Goal: Task Accomplishment & Management: Complete application form

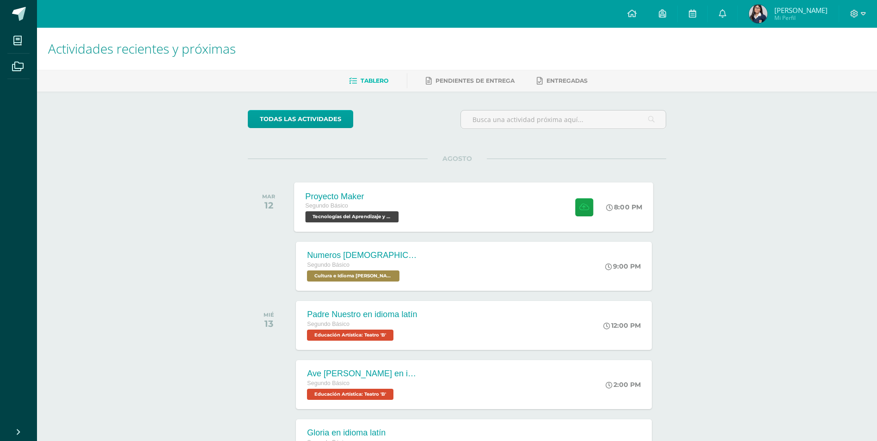
scroll to position [108, 0]
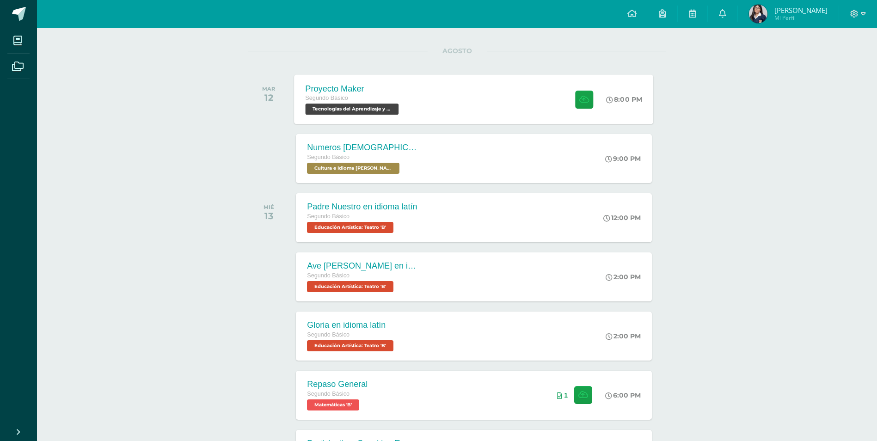
click at [458, 93] on div "Proyecto Maker Segundo Básico Tecnologías del Aprendizaje y la Comunicación 'B'…" at bounding box center [473, 98] width 359 height 49
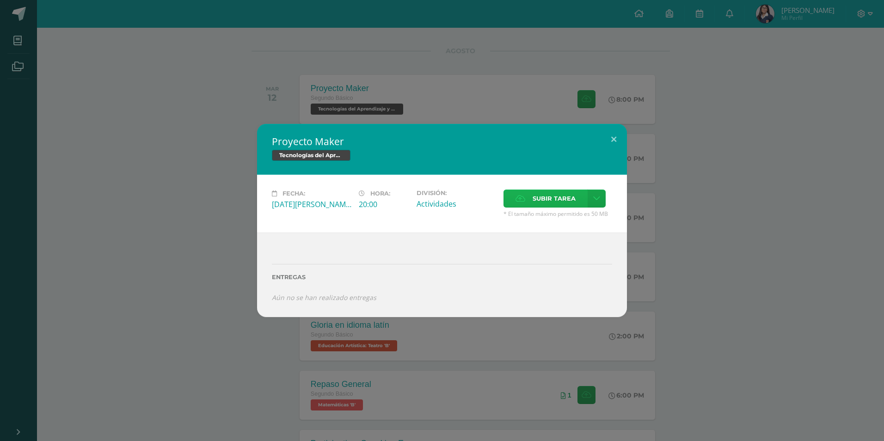
click at [532, 196] on label "Subir tarea" at bounding box center [545, 198] width 84 height 18
click at [0, 0] on input "Subir tarea" at bounding box center [0, 0] width 0 height 0
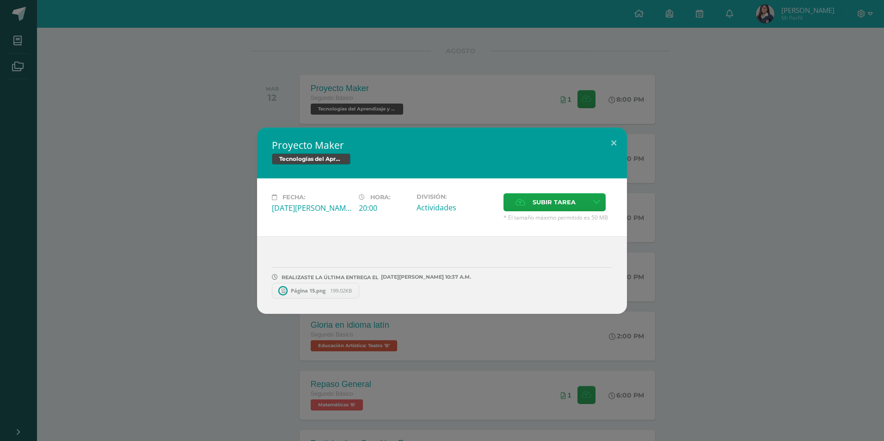
click at [232, 75] on div "Proyecto Maker Tecnologías del Aprendizaje y la Comunicación Fecha: [DATE][PERS…" at bounding box center [442, 220] width 884 height 441
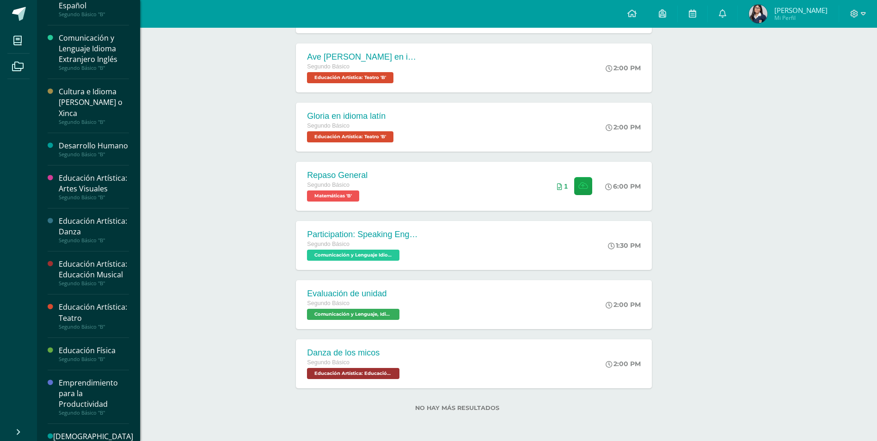
scroll to position [291, 0]
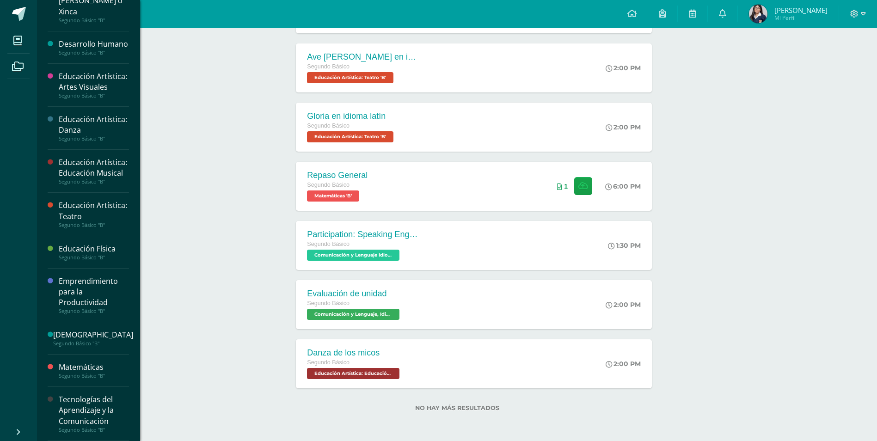
click at [105, 396] on div "Tecnologías del Aprendizaje y la Comunicación" at bounding box center [94, 410] width 70 height 32
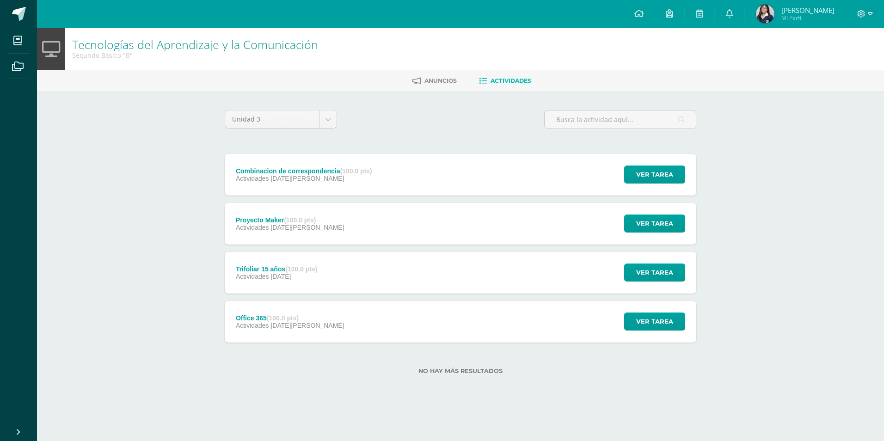
click at [317, 233] on div "Proyecto Maker (100.0 pts) Actividades [DATE][PERSON_NAME]" at bounding box center [290, 224] width 130 height 42
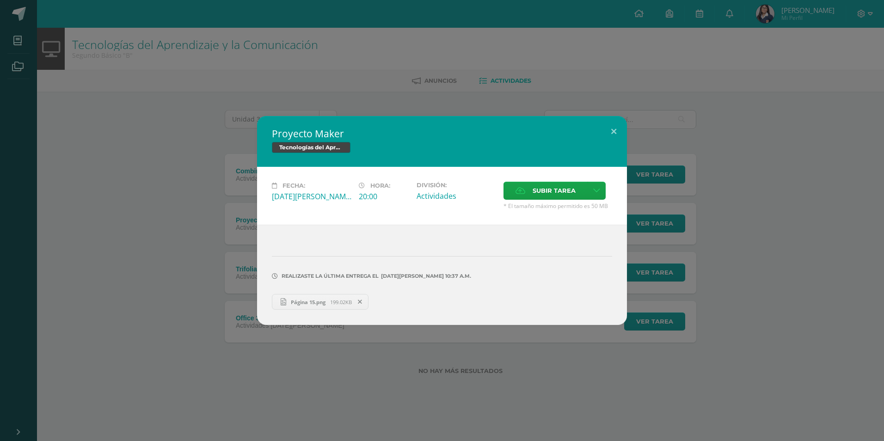
click at [362, 301] on icon at bounding box center [360, 302] width 4 height 6
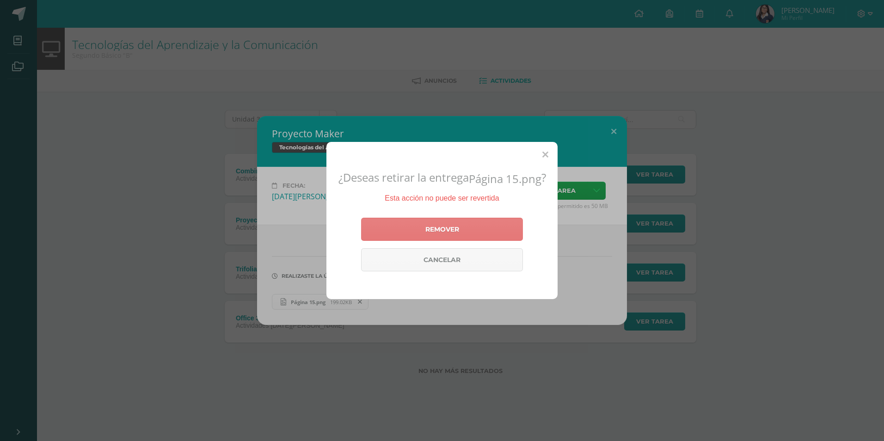
click at [501, 238] on link "Remover" at bounding box center [442, 229] width 162 height 23
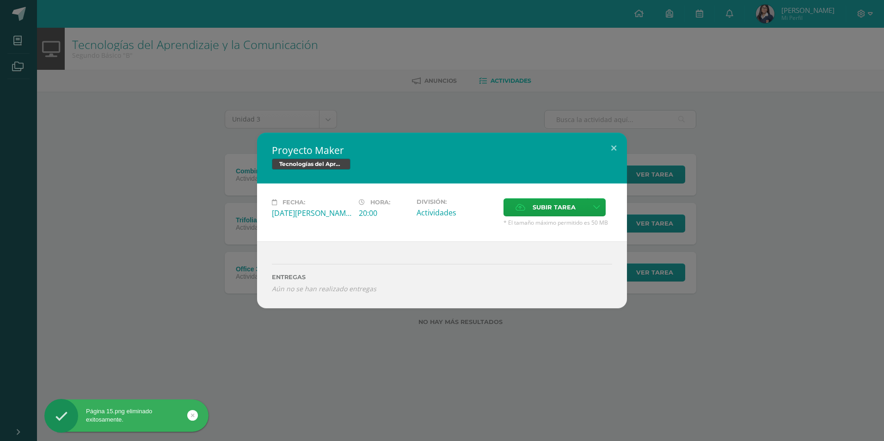
click at [527, 352] on div "Proyecto Maker Tecnologías del Aprendizaje y la Comunicación Fecha: [DATE][PERS…" at bounding box center [442, 220] width 884 height 441
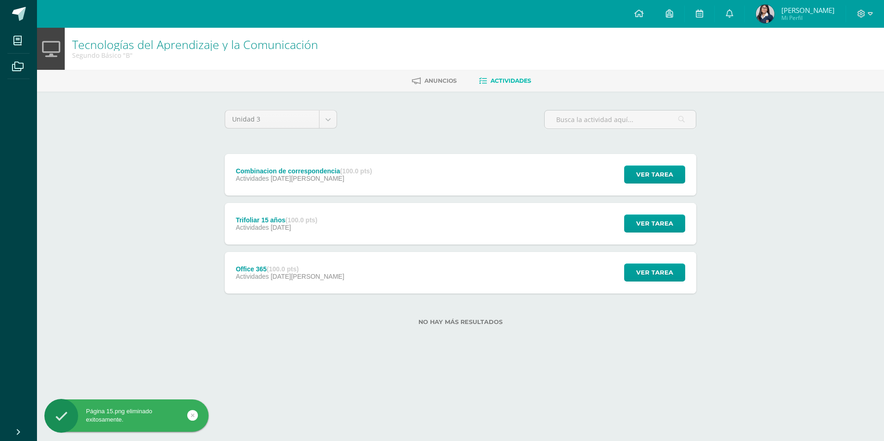
click at [489, 171] on div "Combinacion de correspondencia (100.0 pts) Actividades 15 de Agosto Ver tarea C…" at bounding box center [460, 175] width 471 height 42
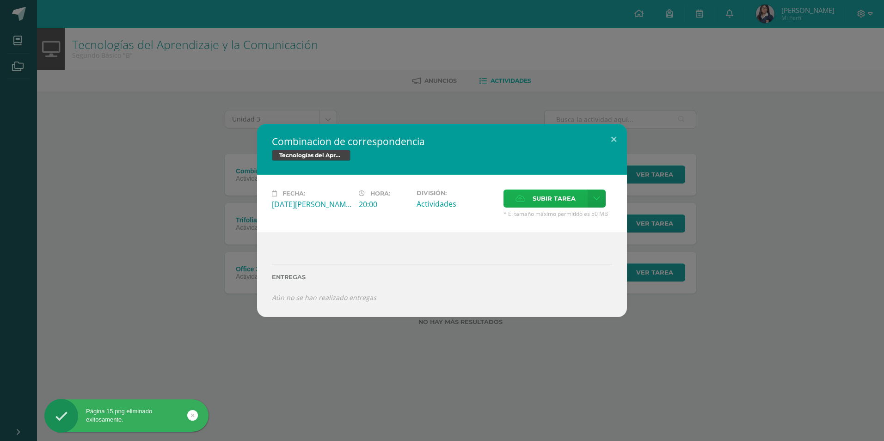
click at [539, 197] on span "Subir tarea" at bounding box center [553, 198] width 43 height 17
click at [0, 0] on input "Subir tarea" at bounding box center [0, 0] width 0 height 0
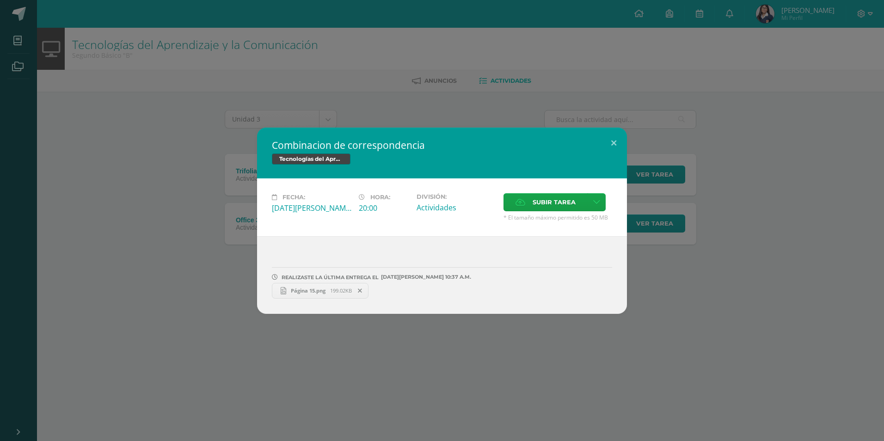
click at [318, 409] on div "Combinacion de correspondencia Tecnologías del Aprendizaje y la Comunicación Fe…" at bounding box center [442, 220] width 884 height 441
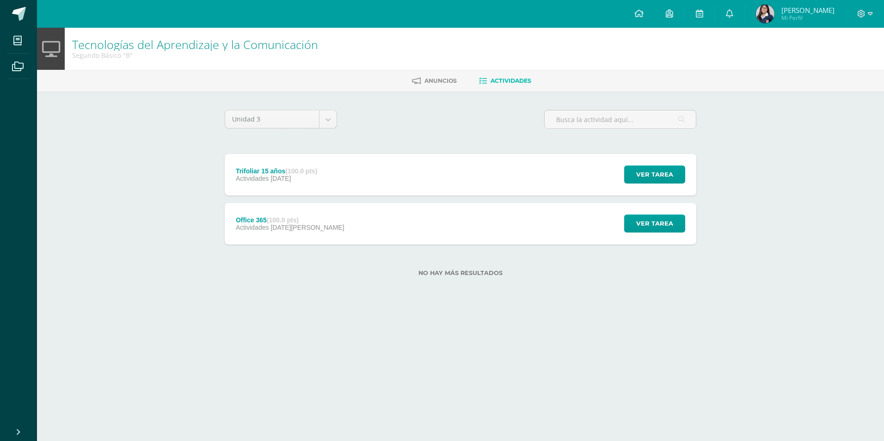
click at [345, 82] on ul "Anuncios Actividades" at bounding box center [471, 80] width 847 height 15
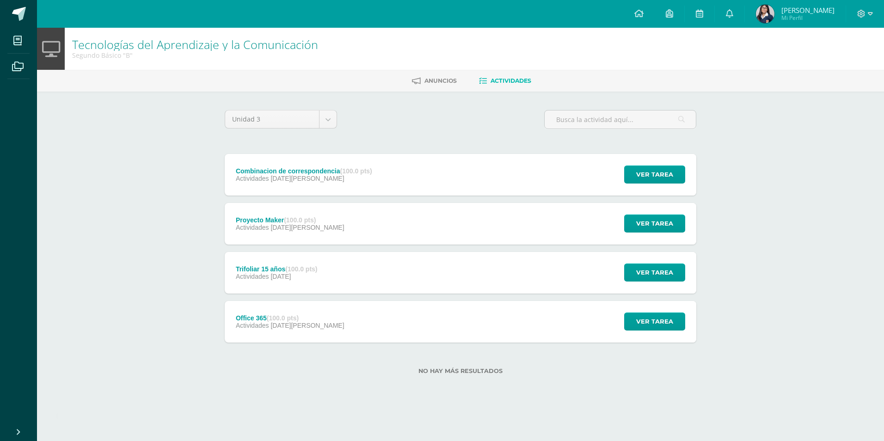
click at [354, 231] on div "Proyecto Maker (100.0 pts) Actividades 12 de Agosto Ver tarea Proyecto Maker Te…" at bounding box center [460, 224] width 471 height 42
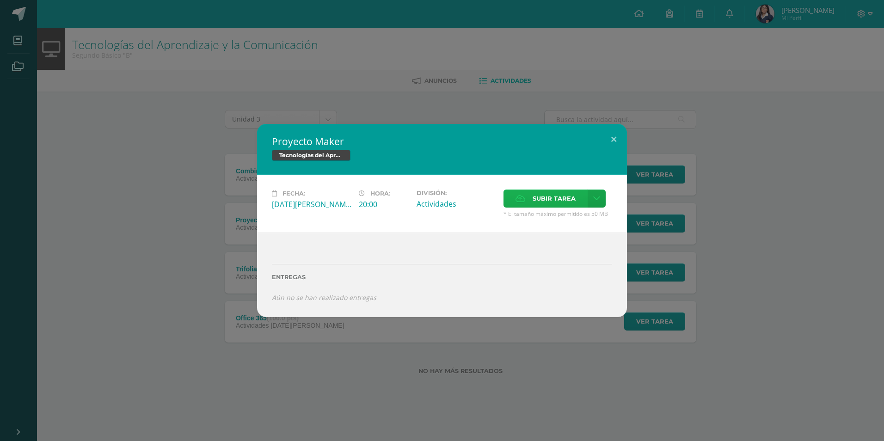
click at [550, 197] on span "Subir tarea" at bounding box center [553, 198] width 43 height 17
click at [0, 0] on input "Subir tarea" at bounding box center [0, 0] width 0 height 0
click at [542, 197] on span "Subir tarea" at bounding box center [553, 198] width 43 height 17
click at [0, 0] on input "Subir tarea" at bounding box center [0, 0] width 0 height 0
